Goal: Transaction & Acquisition: Book appointment/travel/reservation

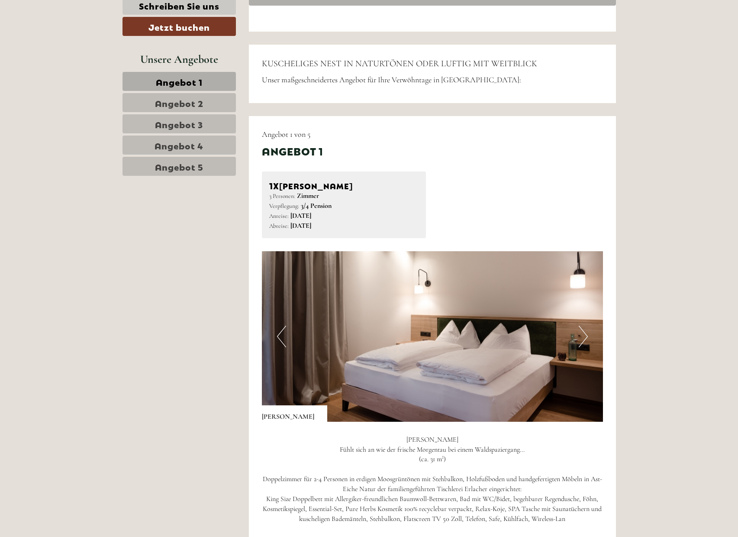
scroll to position [271, 0]
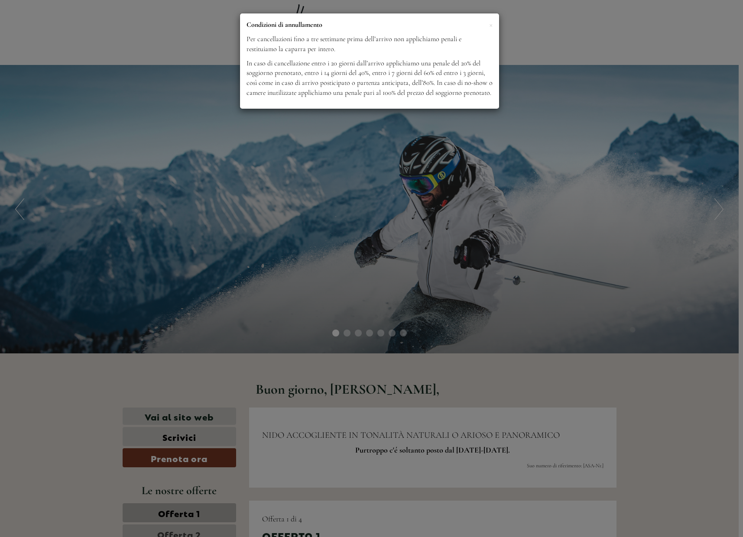
click at [562, 368] on div "× Condizioni di annullamento Per cancellazioni fino a tre settimane prima dell’…" at bounding box center [371, 268] width 743 height 537
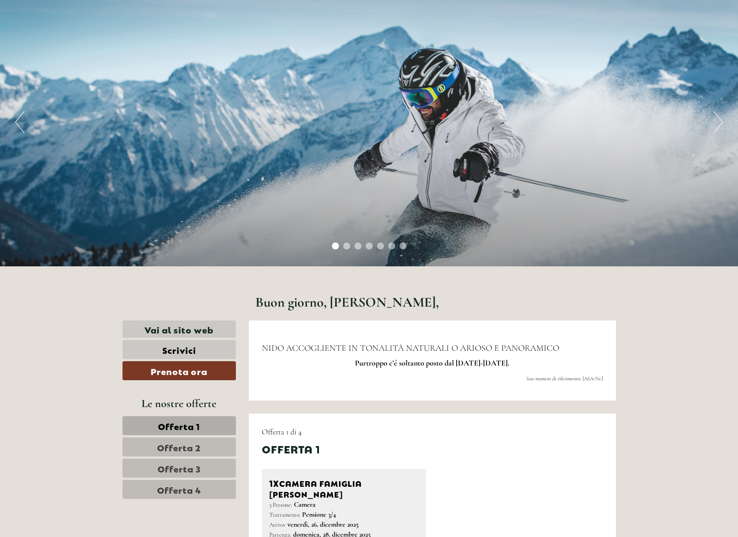
scroll to position [217, 0]
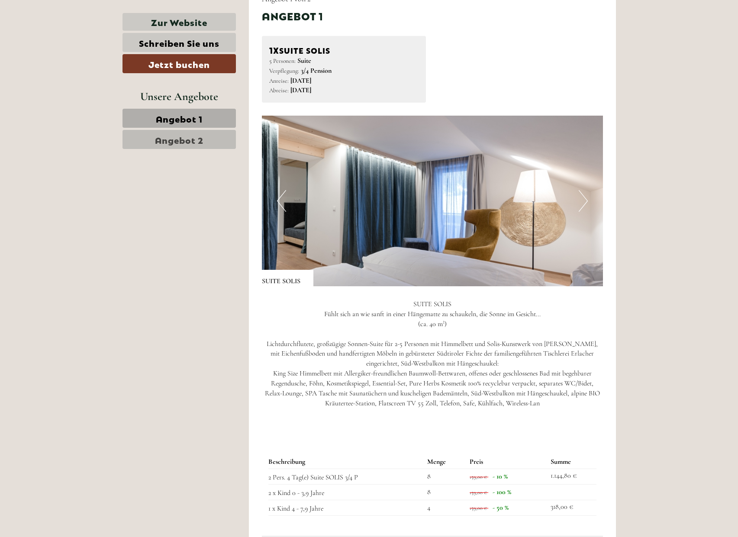
scroll to position [487, 0]
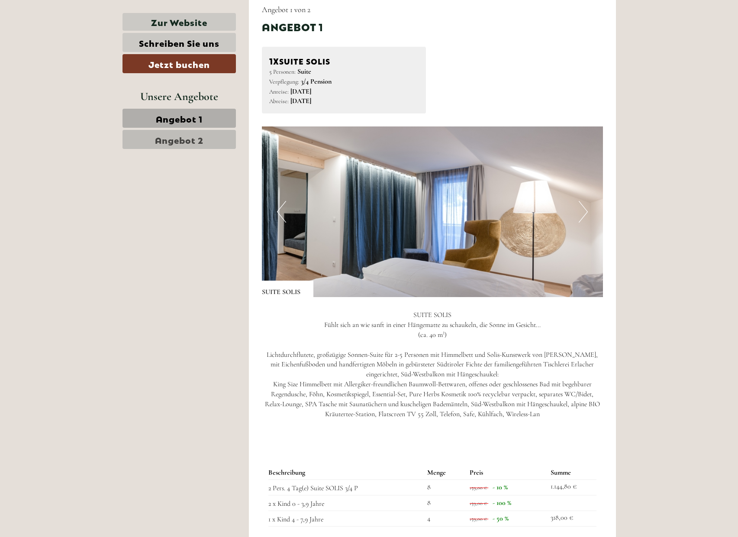
click at [178, 139] on span "Angebot 2" at bounding box center [179, 139] width 49 height 12
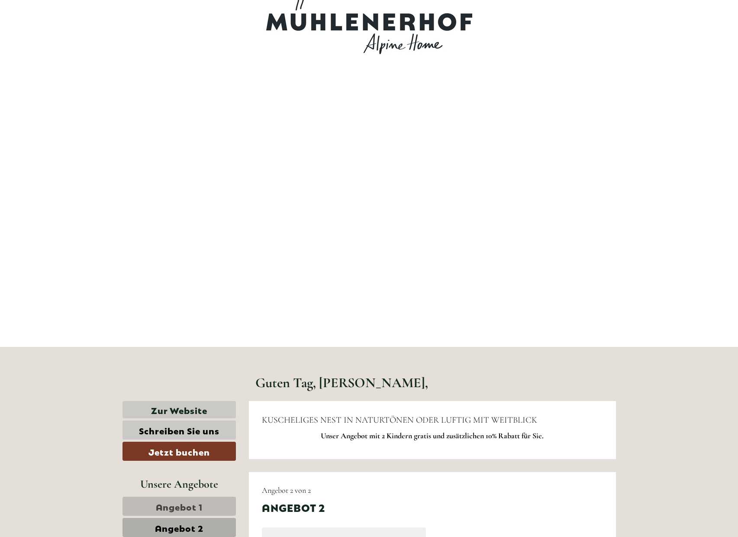
scroll to position [0, 0]
